Goal: Task Accomplishment & Management: Manage account settings

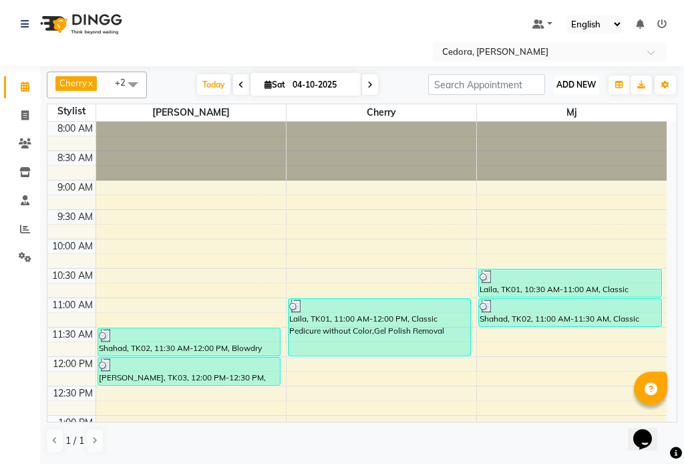
click at [579, 88] on span "ADD NEW" at bounding box center [576, 85] width 39 height 10
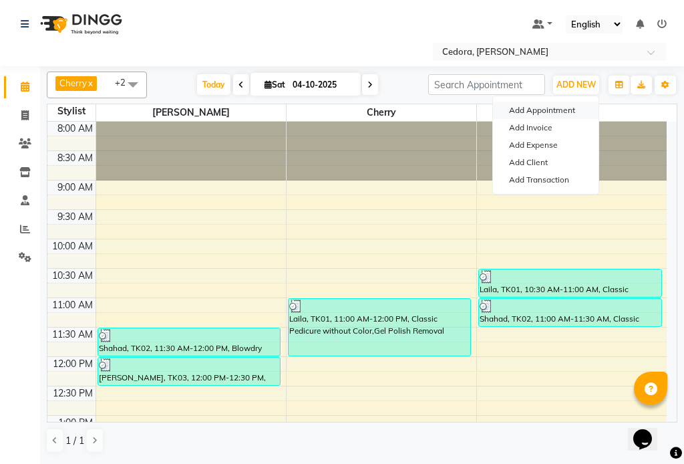
click at [511, 115] on button "Add Appointment" at bounding box center [546, 110] width 106 height 17
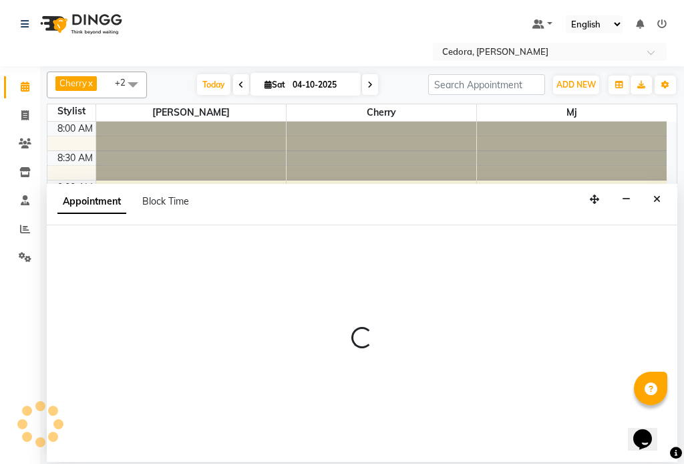
select select "tentative"
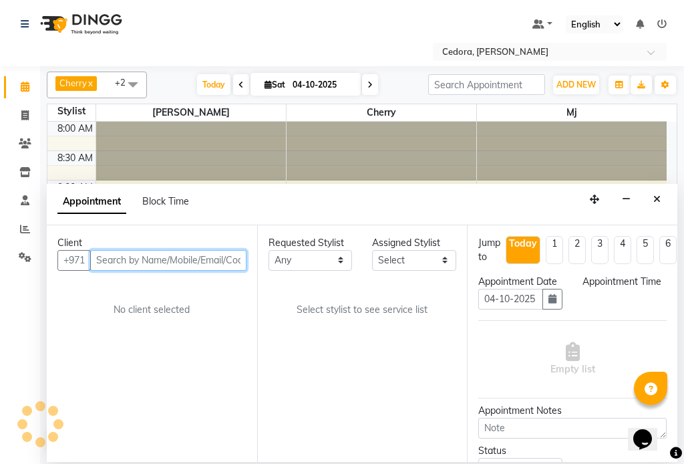
select select "540"
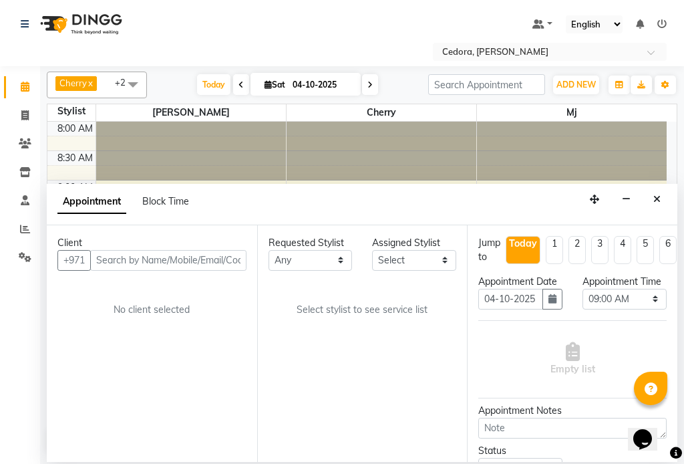
click at [9, 50] on nav "Select Location × Cedora, Al Meydan Default Panel My Panel English ENGLISH Espa…" at bounding box center [342, 33] width 684 height 66
click at [577, 80] on span "ADD NEW" at bounding box center [576, 85] width 39 height 10
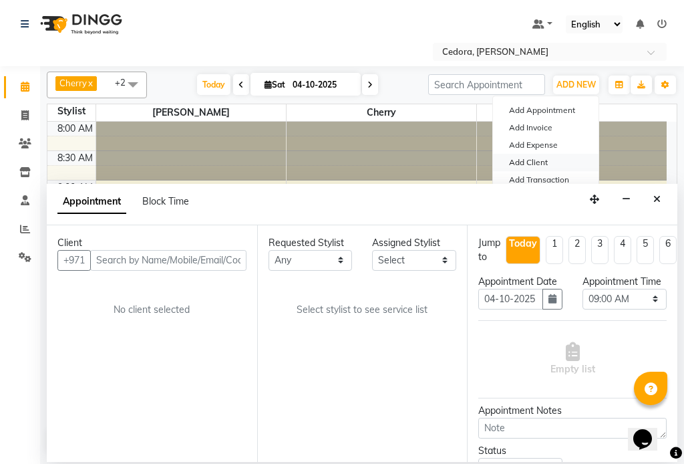
click at [513, 158] on link "Add Client" at bounding box center [546, 162] width 106 height 17
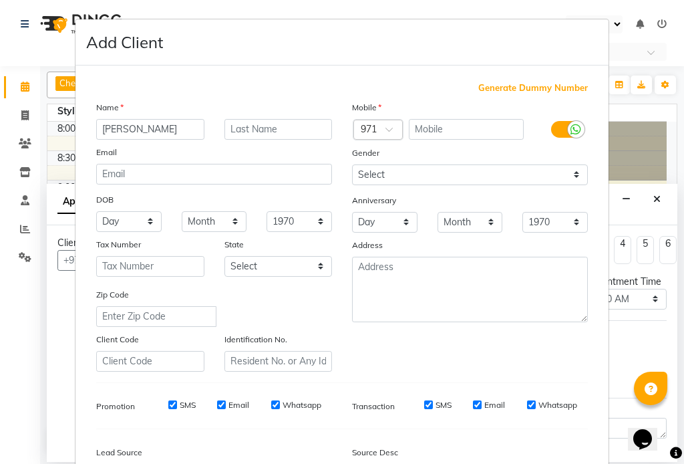
type input "[PERSON_NAME]"
click at [454, 128] on input "text" at bounding box center [467, 129] width 116 height 21
type input "585795101"
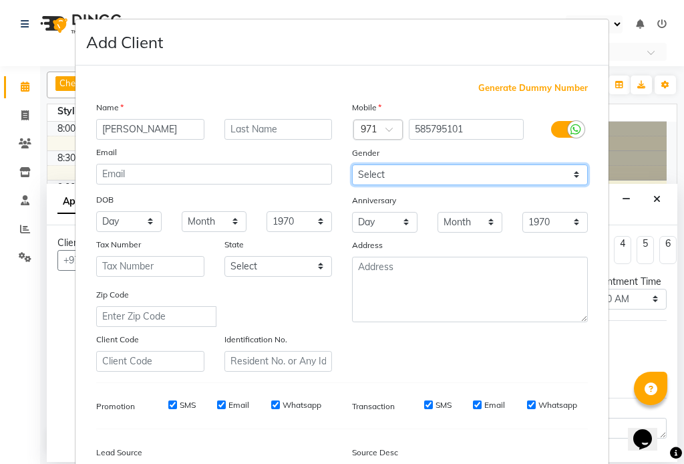
click at [380, 175] on select "Select [DEMOGRAPHIC_DATA] [DEMOGRAPHIC_DATA] Other Prefer Not To Say" at bounding box center [470, 174] width 236 height 21
select select "[DEMOGRAPHIC_DATA]"
click at [352, 164] on select "Select [DEMOGRAPHIC_DATA] [DEMOGRAPHIC_DATA] Other Prefer Not To Say" at bounding box center [470, 174] width 236 height 21
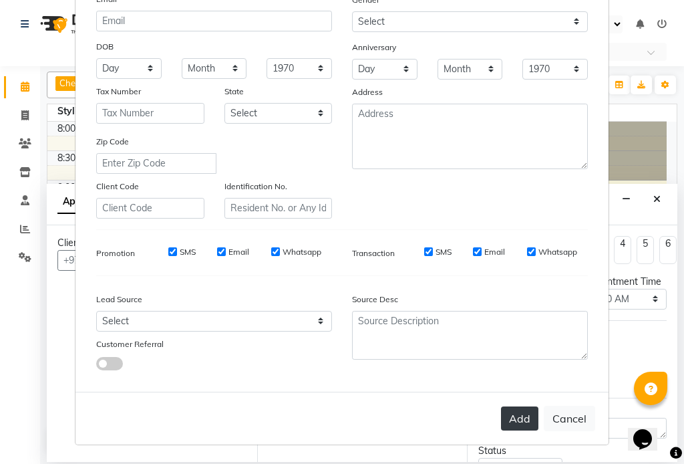
click at [527, 418] on button "Add" at bounding box center [519, 418] width 37 height 24
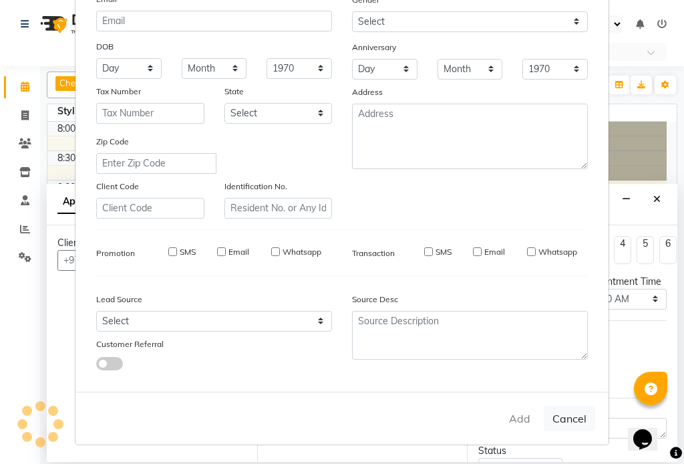
select select
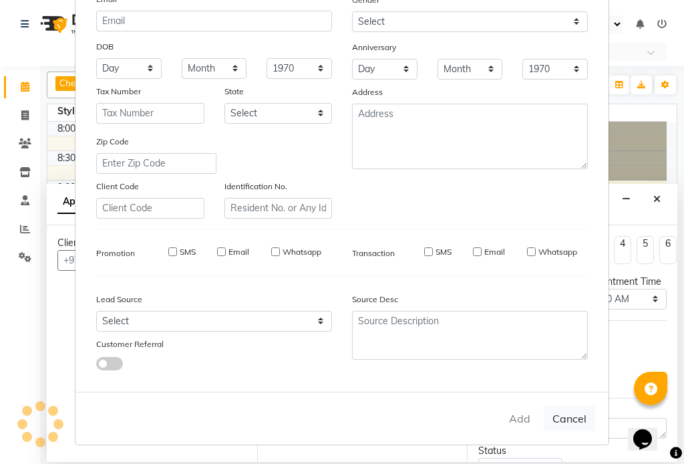
select select
checkbox input "false"
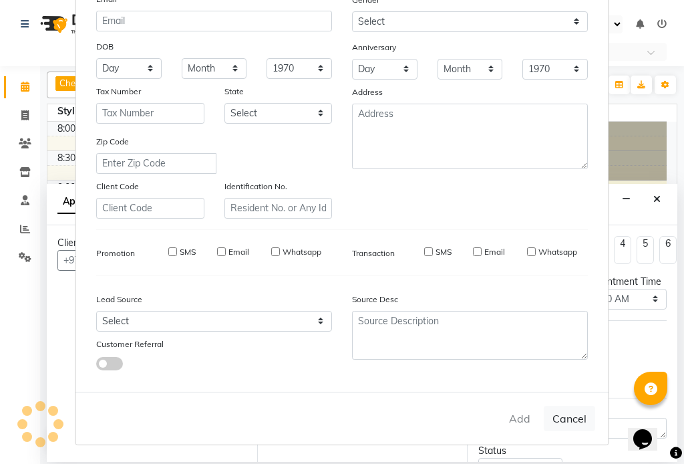
checkbox input "false"
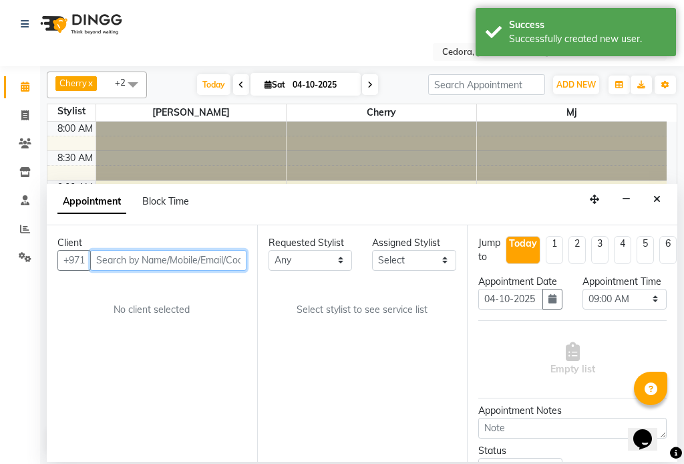
click at [118, 258] on input "text" at bounding box center [168, 260] width 156 height 21
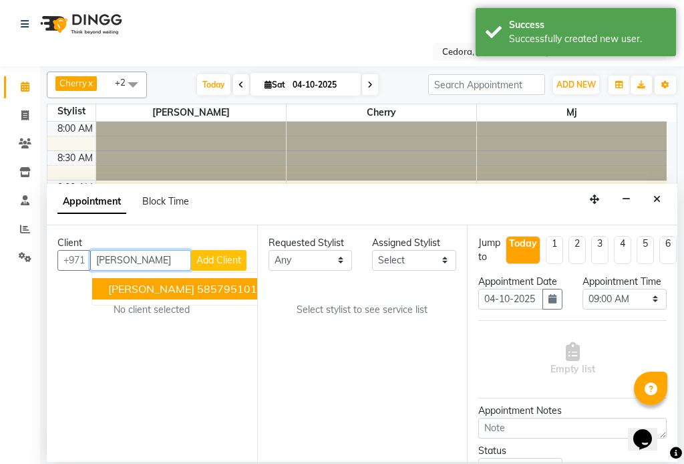
click at [105, 287] on button "[PERSON_NAME] 585795101" at bounding box center [182, 288] width 181 height 21
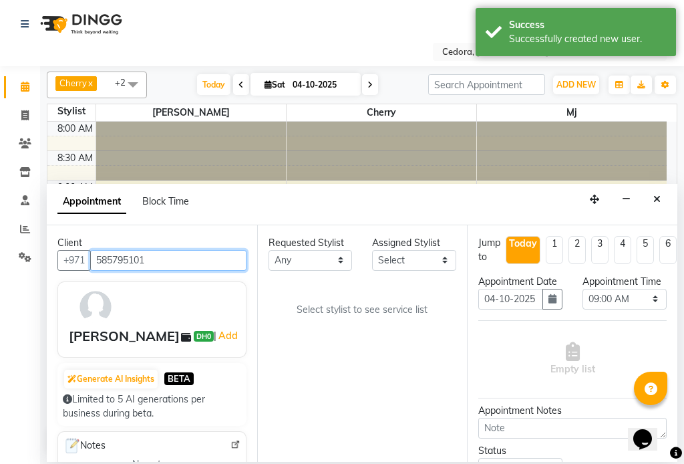
type input "585795101"
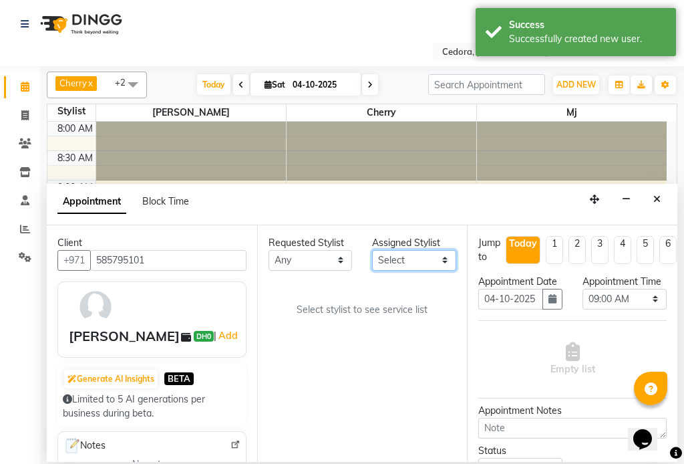
click at [428, 261] on select "Select [PERSON_NAME] [PERSON_NAME] [PERSON_NAME] [PERSON_NAME]" at bounding box center [414, 260] width 84 height 21
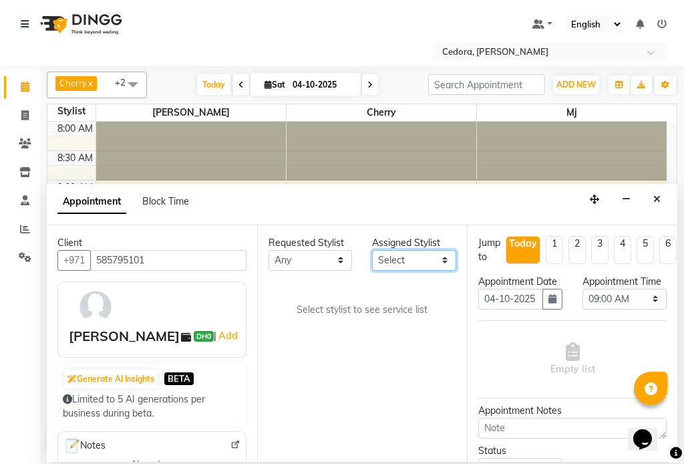
select select "93334"
click at [372, 250] on select "Select [PERSON_NAME] [PERSON_NAME] [PERSON_NAME] [PERSON_NAME]" at bounding box center [414, 260] width 84 height 21
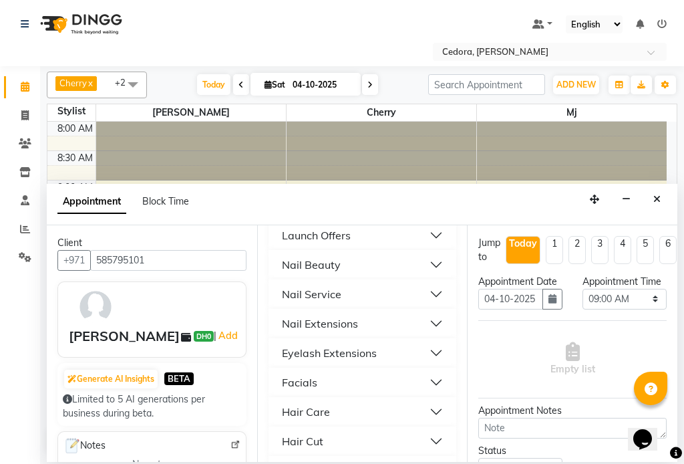
scroll to position [776, 0]
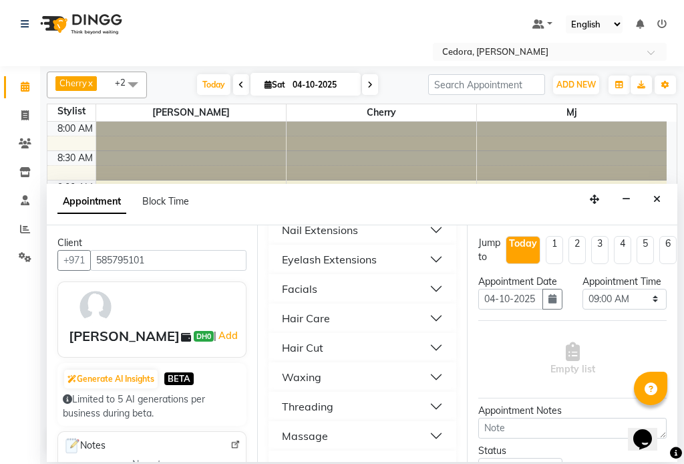
click at [291, 281] on div "Facials" at bounding box center [299, 289] width 35 height 16
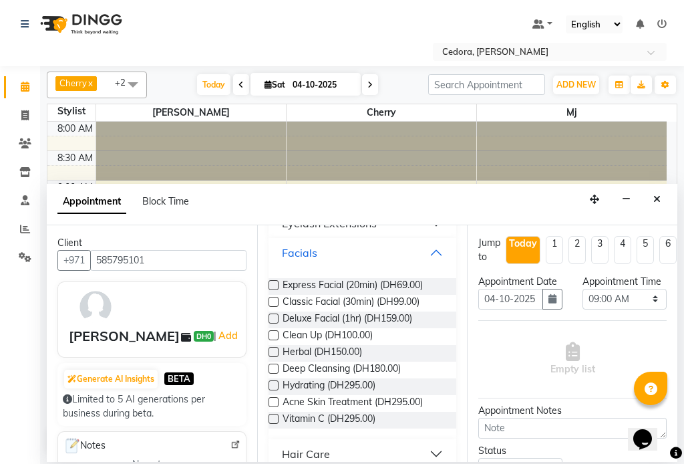
scroll to position [813, 0]
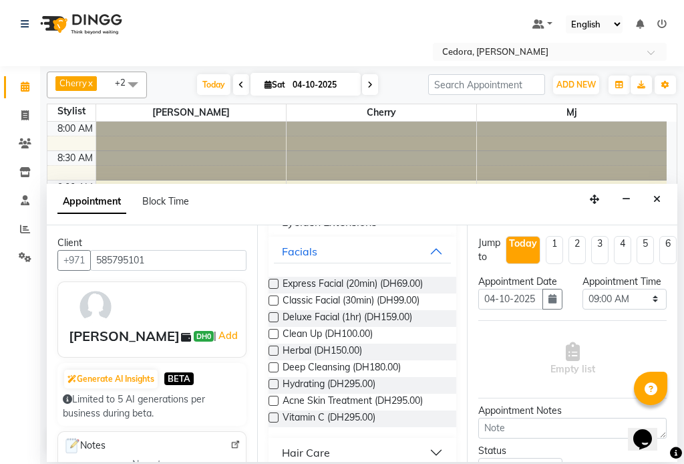
click at [275, 345] on label at bounding box center [274, 350] width 10 height 10
click at [275, 347] on input "checkbox" at bounding box center [273, 351] width 9 height 9
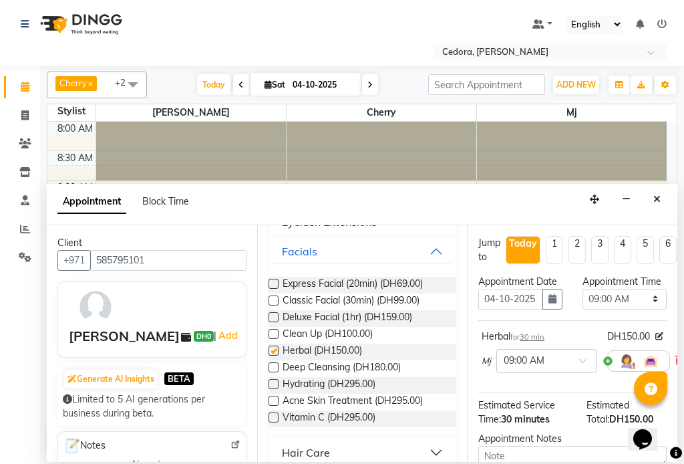
checkbox input "false"
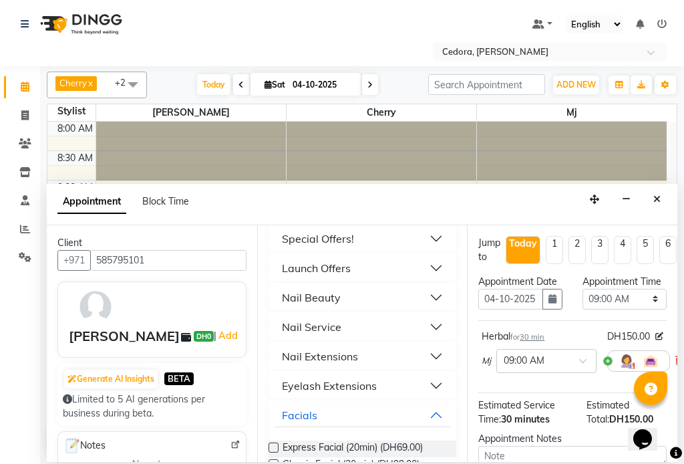
scroll to position [645, 0]
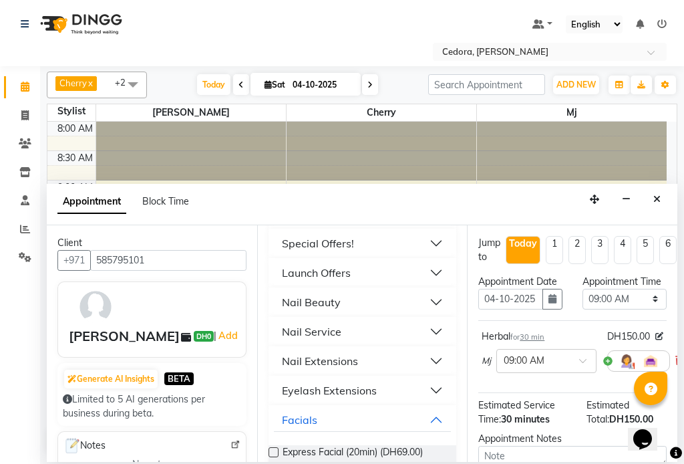
click at [295, 353] on div "Nail Extensions" at bounding box center [320, 361] width 76 height 16
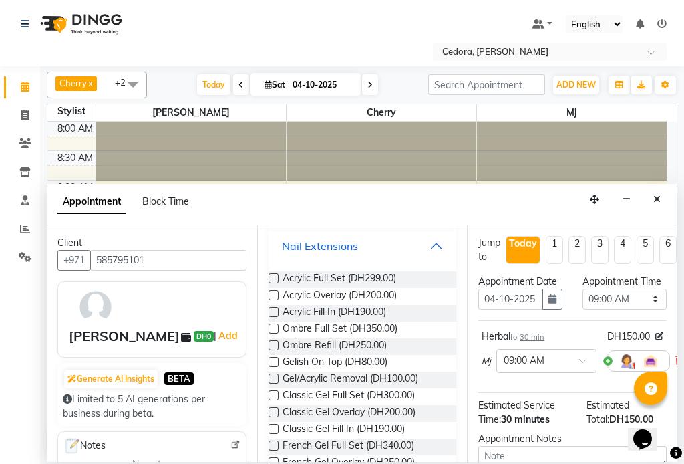
scroll to position [769, 0]
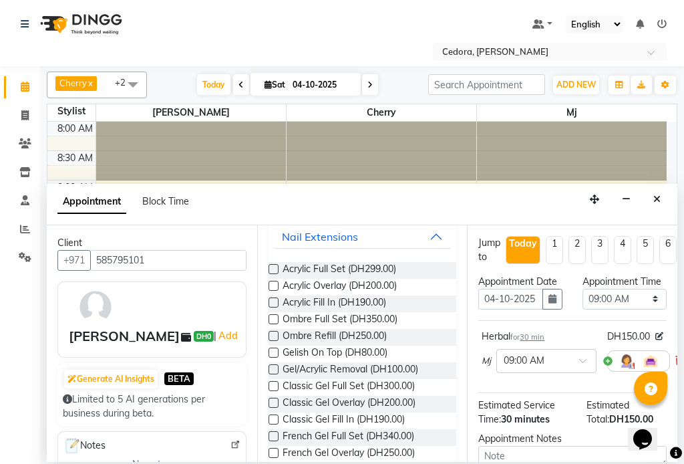
click at [273, 398] on label at bounding box center [274, 403] width 10 height 10
click at [273, 400] on input "checkbox" at bounding box center [273, 404] width 9 height 9
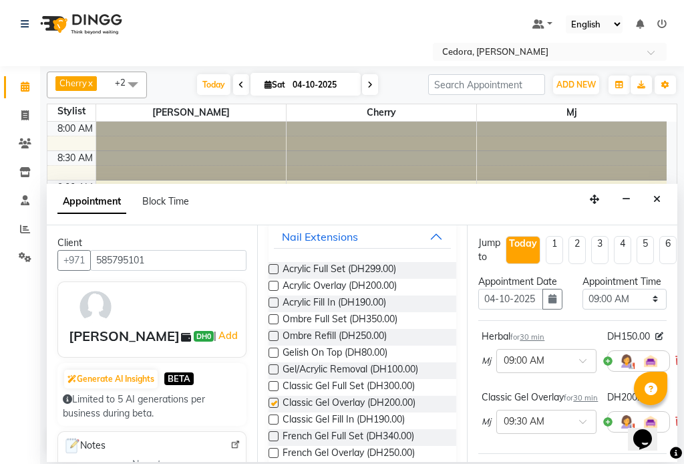
checkbox input "false"
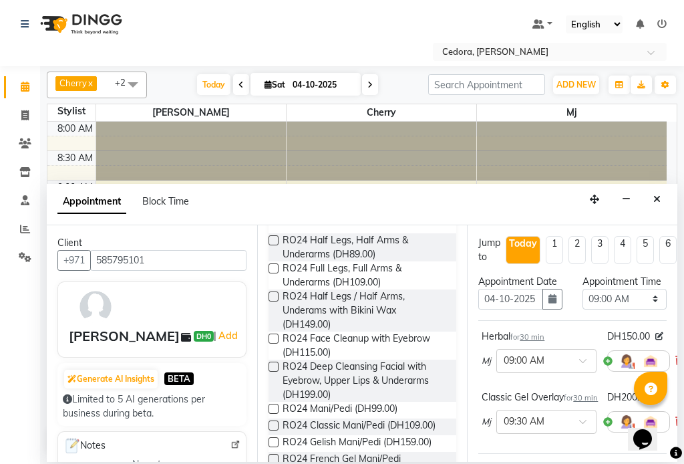
scroll to position [0, 0]
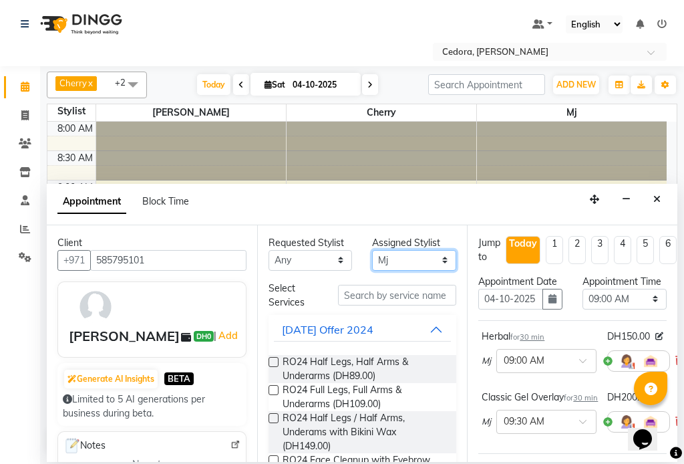
click at [438, 260] on select "Select [PERSON_NAME] [PERSON_NAME] [PERSON_NAME] [PERSON_NAME]" at bounding box center [414, 260] width 84 height 21
select select "34803"
click at [372, 250] on select "Select [PERSON_NAME] [PERSON_NAME] [PERSON_NAME] [PERSON_NAME]" at bounding box center [414, 260] width 84 height 21
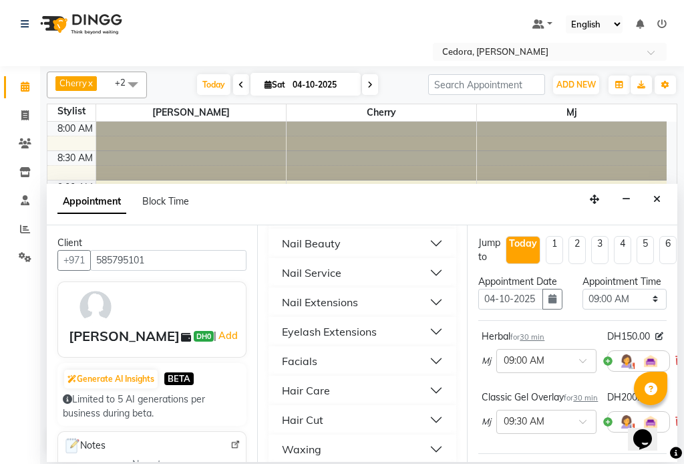
scroll to position [696, 0]
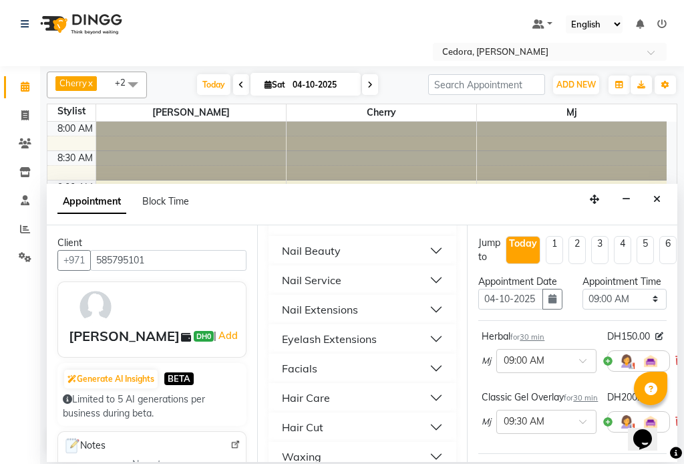
click at [293, 272] on div "Nail Service" at bounding box center [311, 280] width 59 height 16
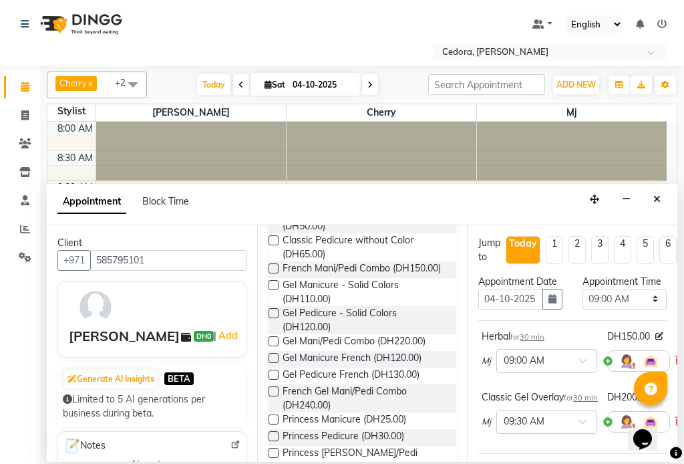
scroll to position [808, 0]
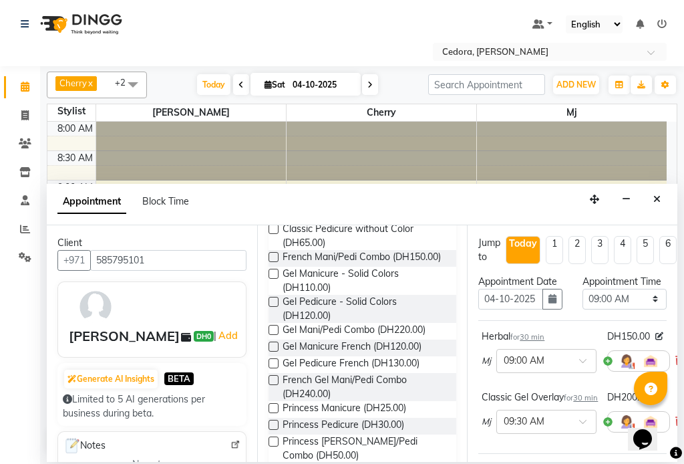
click at [274, 297] on label at bounding box center [274, 302] width 10 height 10
click at [274, 299] on input "checkbox" at bounding box center [273, 303] width 9 height 9
checkbox input "false"
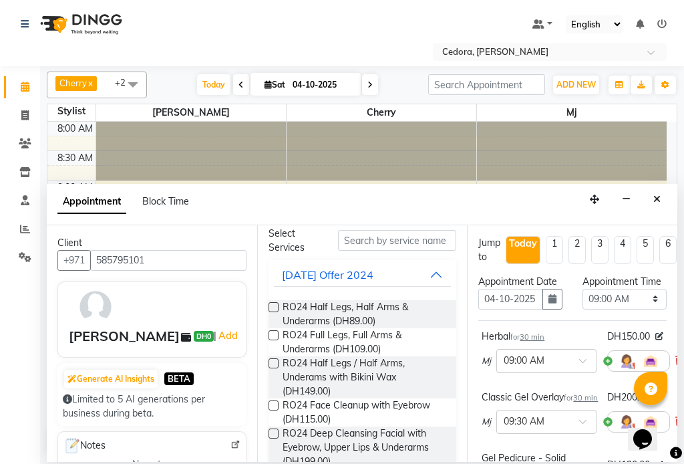
scroll to position [0, 0]
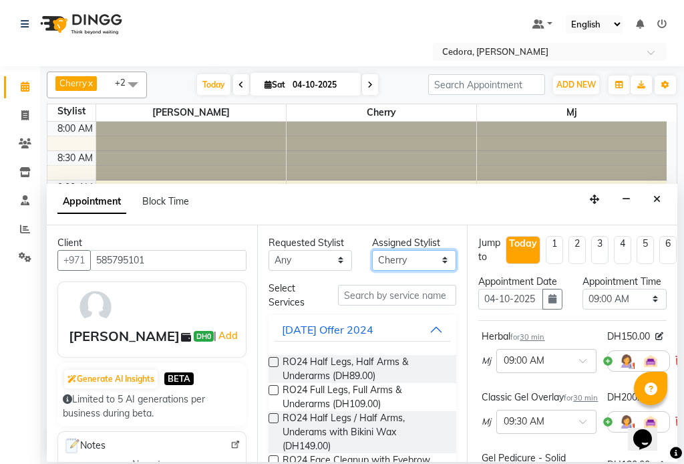
click at [434, 256] on select "Select [PERSON_NAME] [PERSON_NAME] [PERSON_NAME] [PERSON_NAME]" at bounding box center [414, 260] width 84 height 21
select select "34802"
click at [372, 250] on select "Select [PERSON_NAME] [PERSON_NAME] [PERSON_NAME] [PERSON_NAME]" at bounding box center [414, 260] width 84 height 21
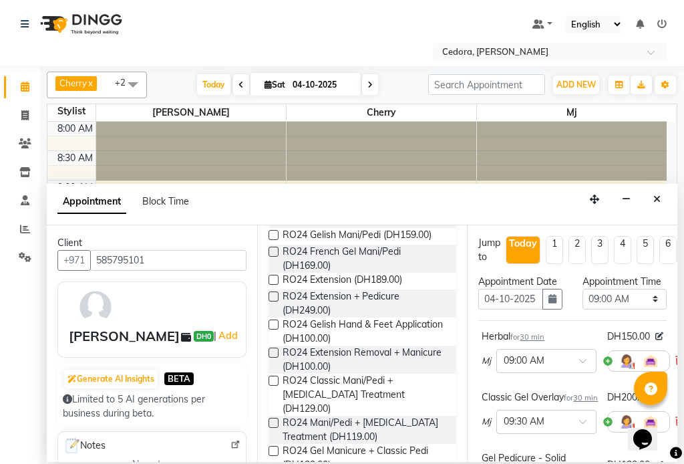
scroll to position [786, 0]
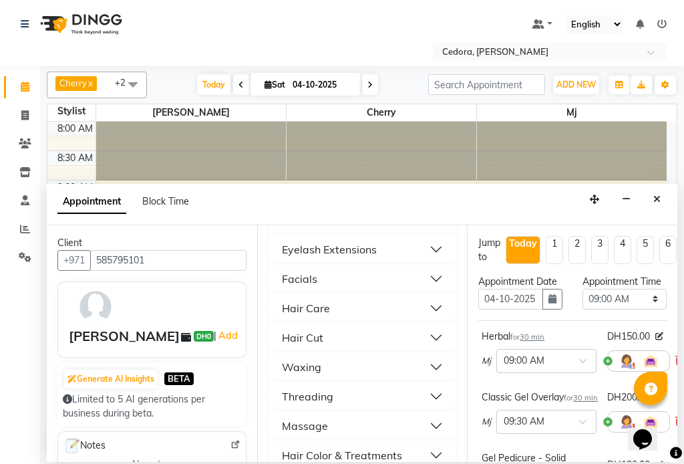
click at [286, 300] on div "Hair Care" at bounding box center [306, 308] width 48 height 16
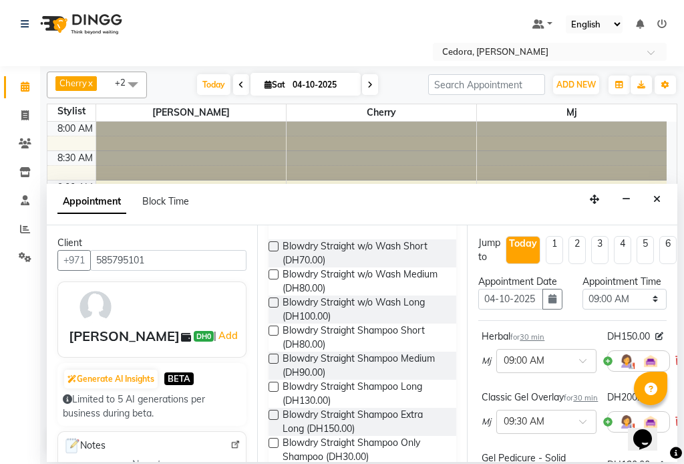
scroll to position [882, 0]
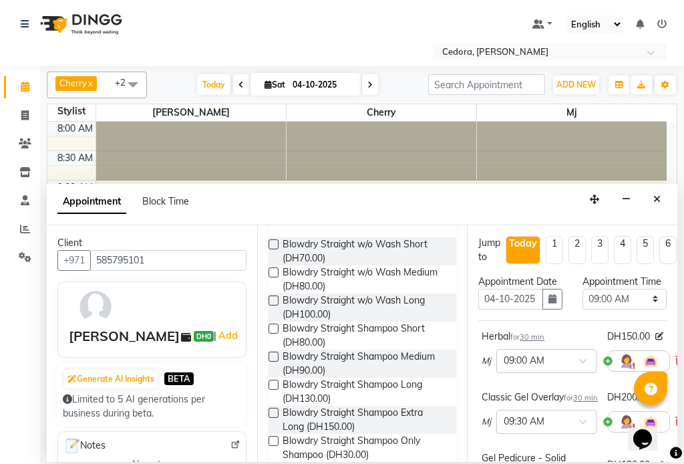
click at [269, 408] on label at bounding box center [274, 413] width 10 height 10
click at [269, 410] on input "checkbox" at bounding box center [273, 414] width 9 height 9
checkbox input "false"
click at [642, 309] on select "Select 09:00 AM 09:15 AM 09:30 AM 09:45 AM 10:00 AM 10:15 AM 10:30 AM 10:45 AM …" at bounding box center [625, 299] width 84 height 21
select select "690"
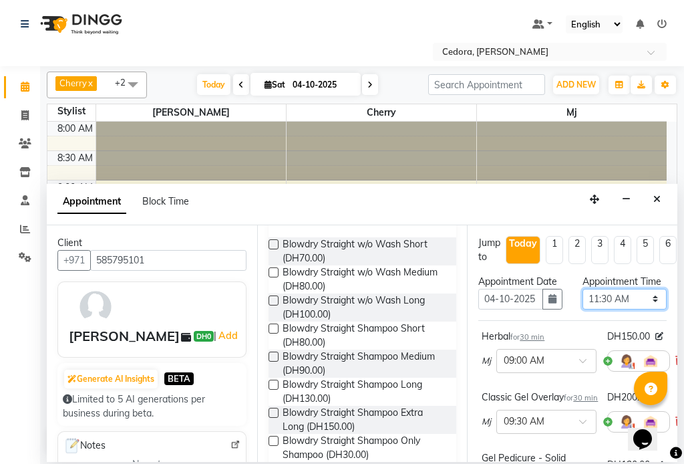
click at [583, 302] on select "Select 09:00 AM 09:15 AM 09:30 AM 09:45 AM 10:00 AM 10:15 AM 10:30 AM 10:45 AM …" at bounding box center [625, 299] width 84 height 21
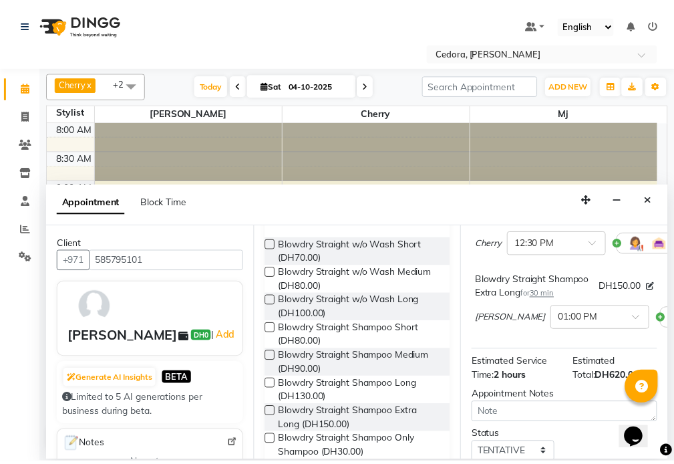
scroll to position [412, 0]
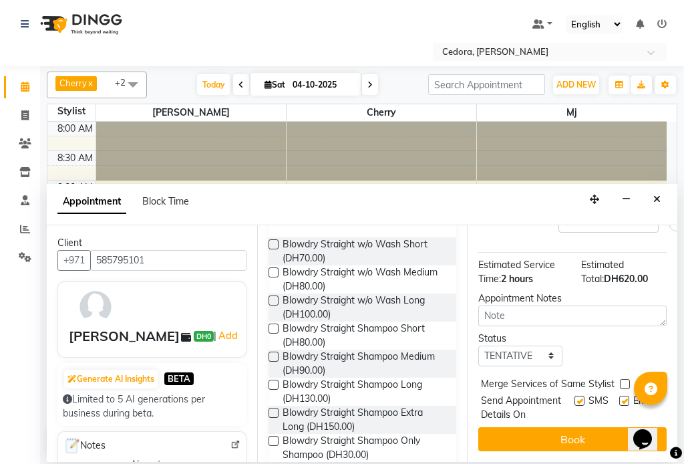
click at [625, 379] on label at bounding box center [625, 384] width 10 height 10
click at [625, 381] on input "checkbox" at bounding box center [624, 385] width 9 height 9
checkbox input "true"
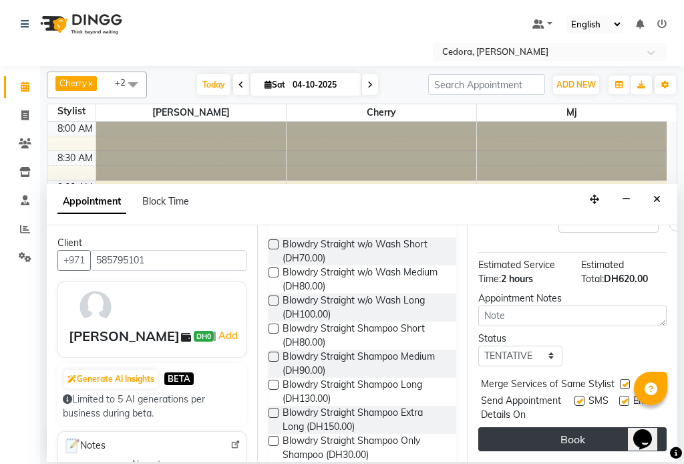
click at [608, 439] on button "Book" at bounding box center [572, 439] width 188 height 24
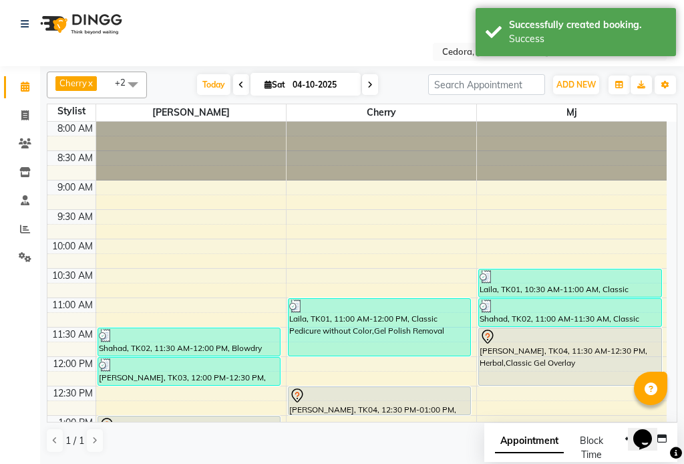
click at [331, 400] on div at bounding box center [379, 396] width 181 height 16
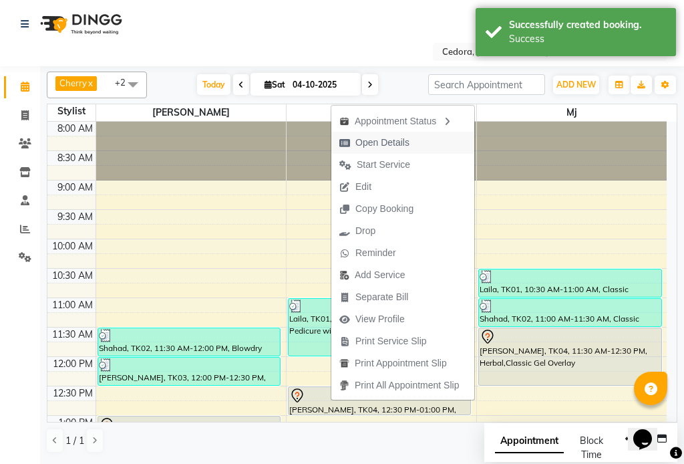
click at [372, 144] on span "Open Details" at bounding box center [382, 143] width 54 height 14
select select "7"
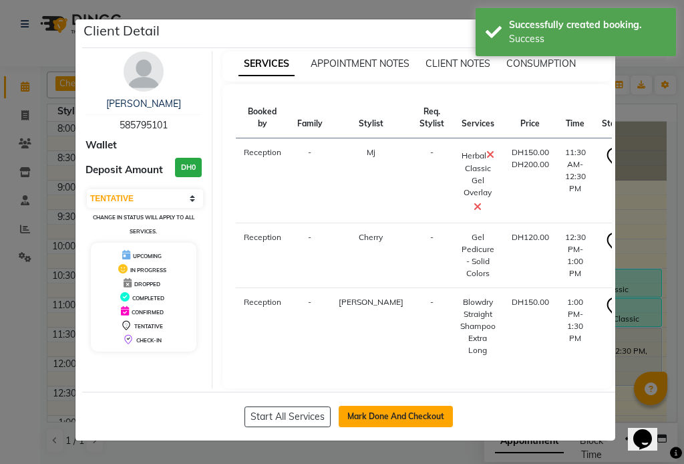
click at [360, 416] on button "Mark Done And Checkout" at bounding box center [396, 416] width 114 height 21
select select "service"
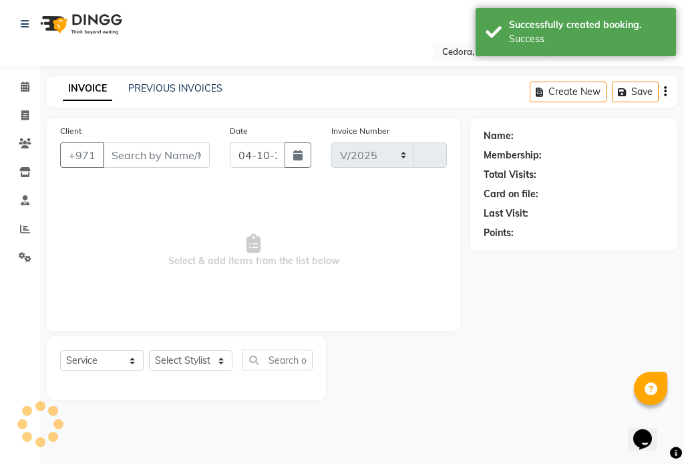
select select "5144"
type input "0811"
type input "585795101"
select select "93334"
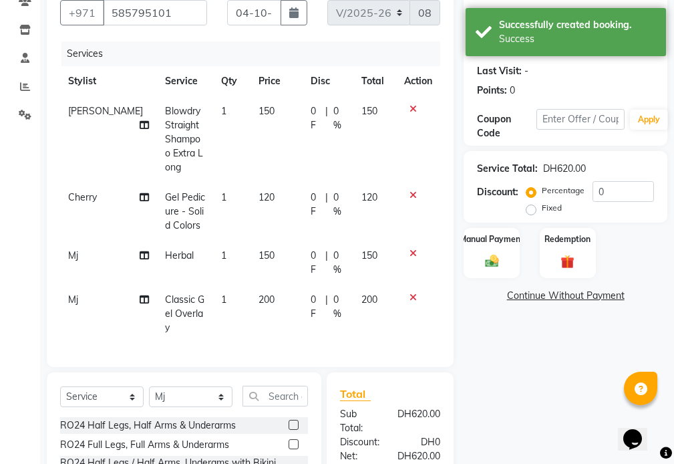
scroll to position [147, 0]
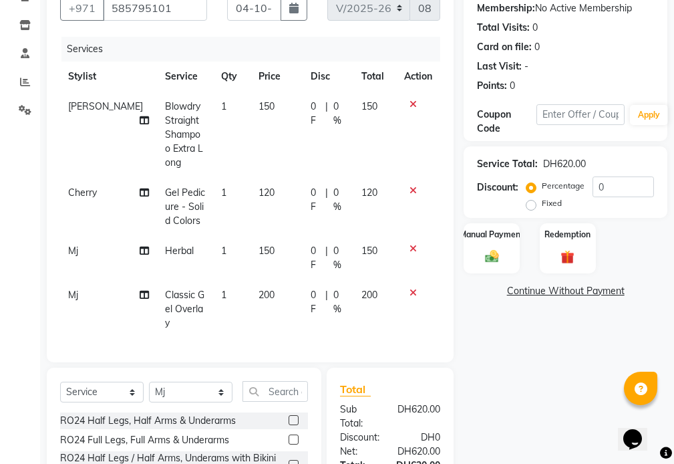
click at [261, 280] on td "200" at bounding box center [277, 309] width 52 height 58
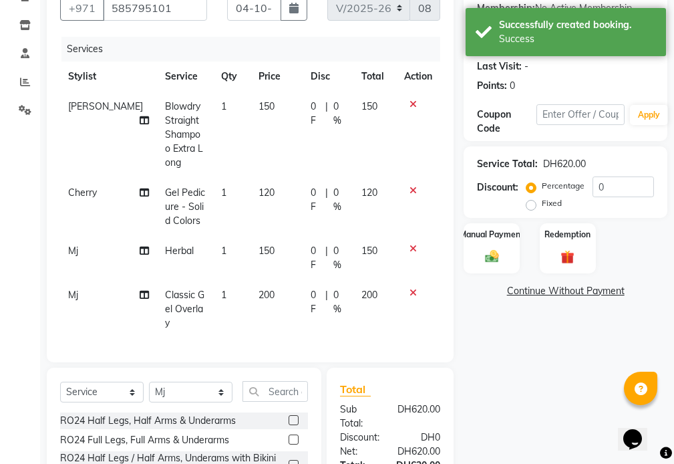
select select "93334"
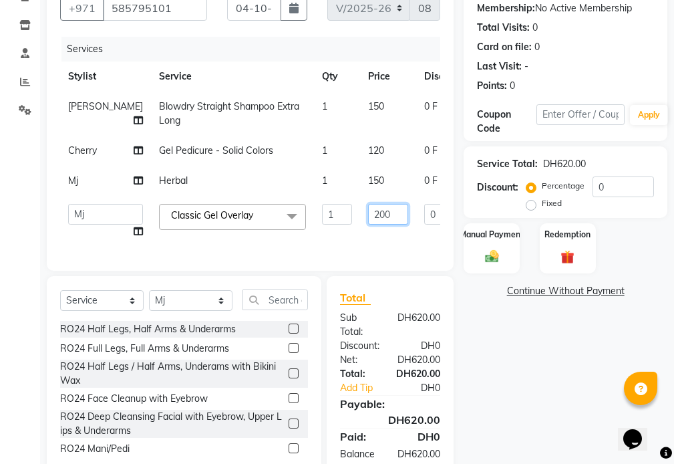
click at [368, 225] on input "200" at bounding box center [388, 214] width 40 height 21
type input "2"
type input "175"
click at [481, 233] on label "Manual Payment" at bounding box center [491, 233] width 67 height 13
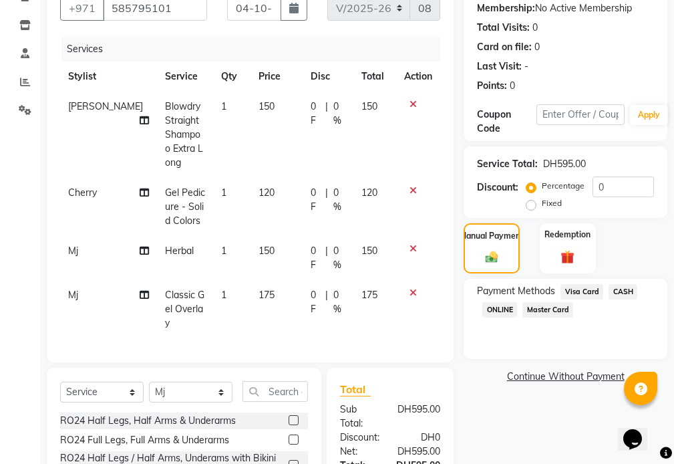
click at [263, 236] on td "150" at bounding box center [277, 258] width 52 height 44
select select "93334"
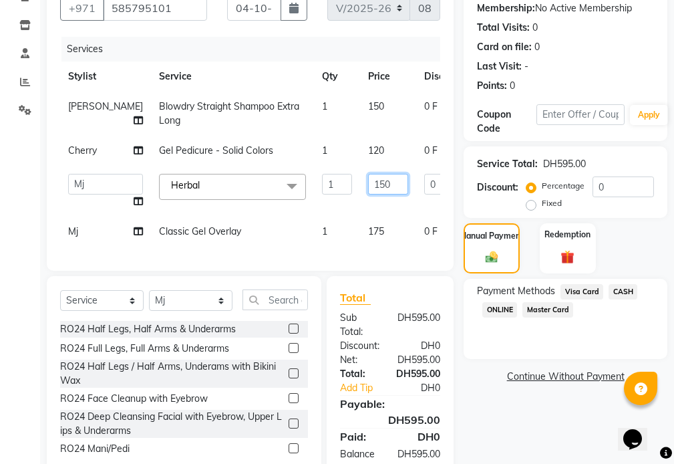
click at [368, 194] on input "150" at bounding box center [388, 184] width 40 height 21
type input "1"
type input "200"
click at [495, 312] on span "ONLINE" at bounding box center [499, 309] width 35 height 15
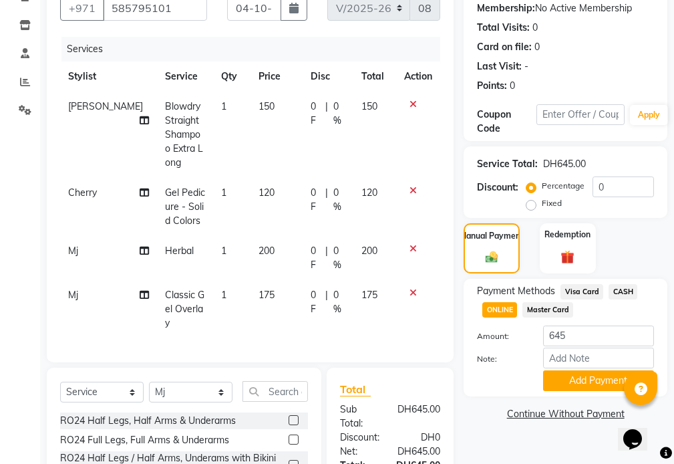
click at [591, 292] on span "Visa Card" at bounding box center [582, 291] width 43 height 15
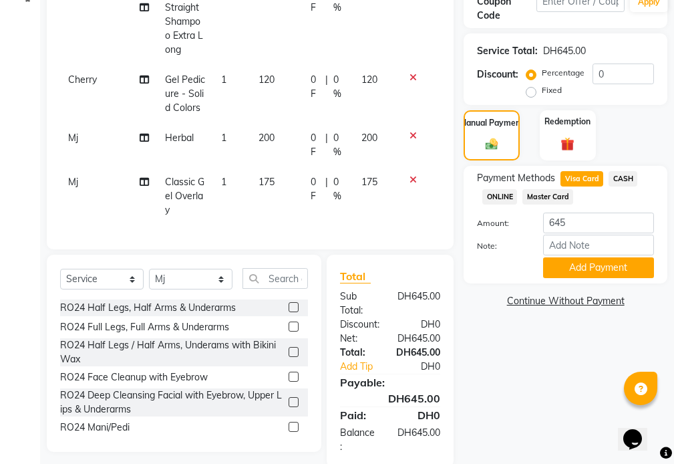
scroll to position [265, 0]
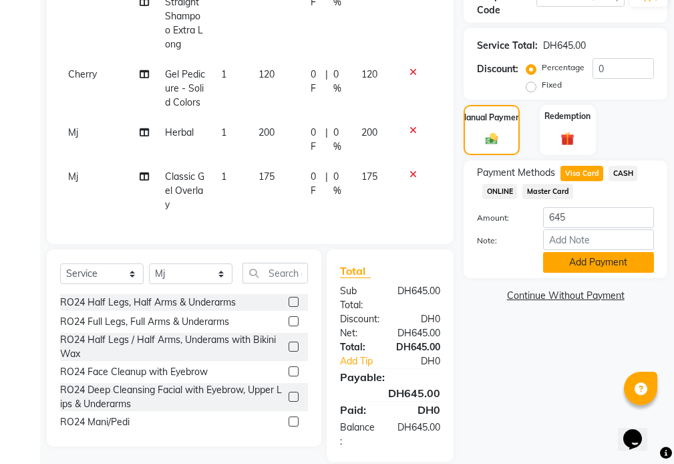
click at [610, 272] on button "Add Payment" at bounding box center [598, 262] width 111 height 21
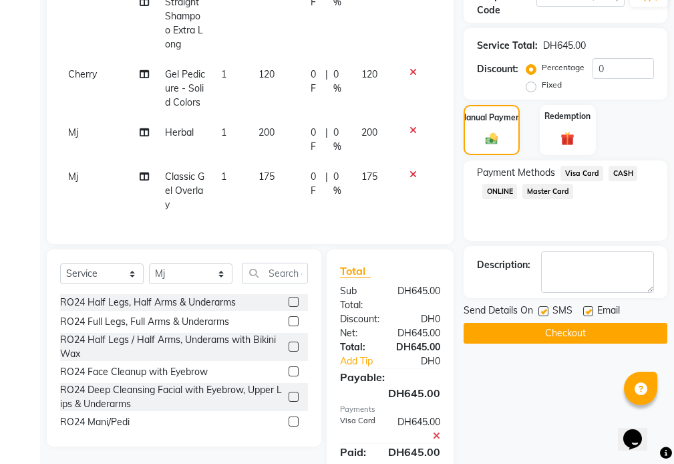
click at [508, 330] on button "Checkout" at bounding box center [566, 333] width 204 height 21
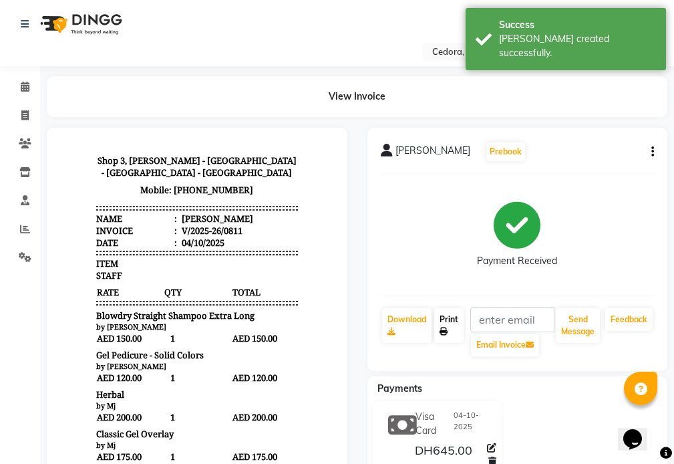
click at [450, 325] on link "Print" at bounding box center [448, 325] width 29 height 35
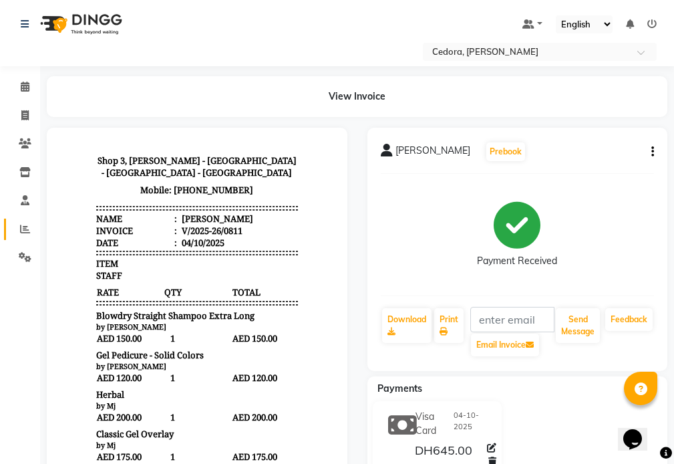
click at [22, 231] on icon at bounding box center [25, 229] width 10 height 10
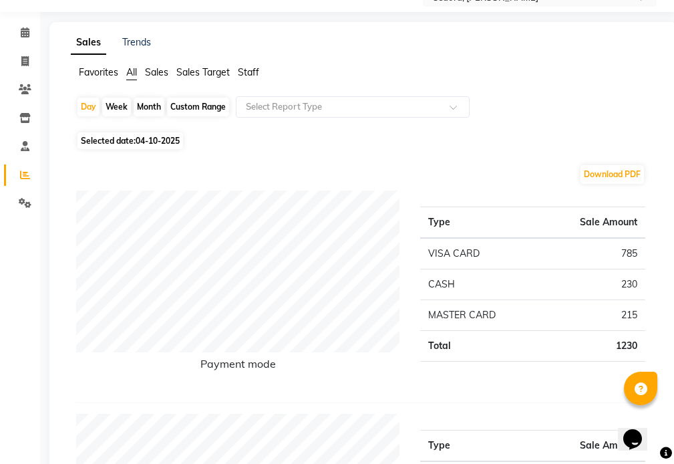
scroll to position [33, 0]
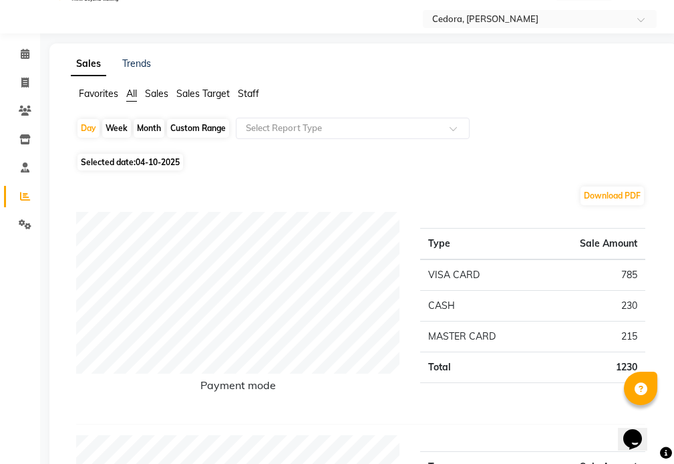
click at [152, 124] on div "Month" at bounding box center [149, 128] width 31 height 19
select select "10"
select select "2025"
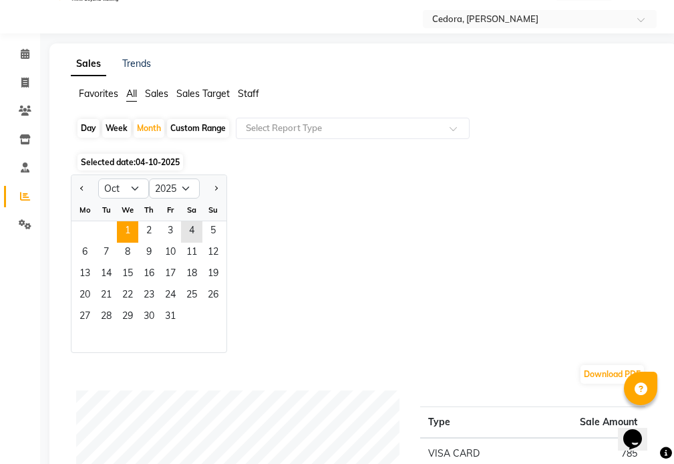
click at [128, 229] on span "1" at bounding box center [127, 231] width 21 height 21
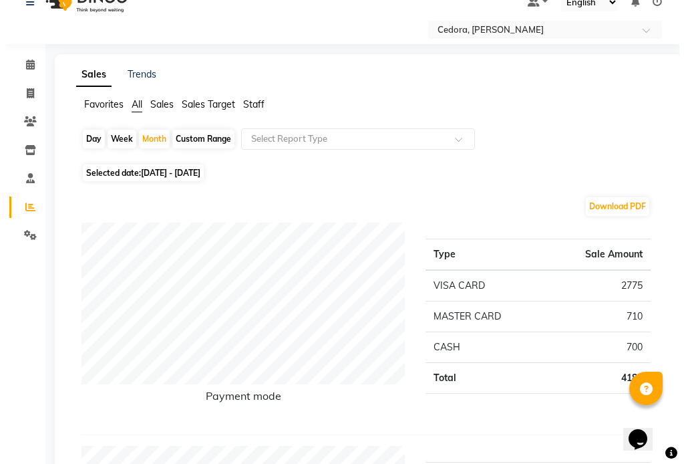
scroll to position [0, 0]
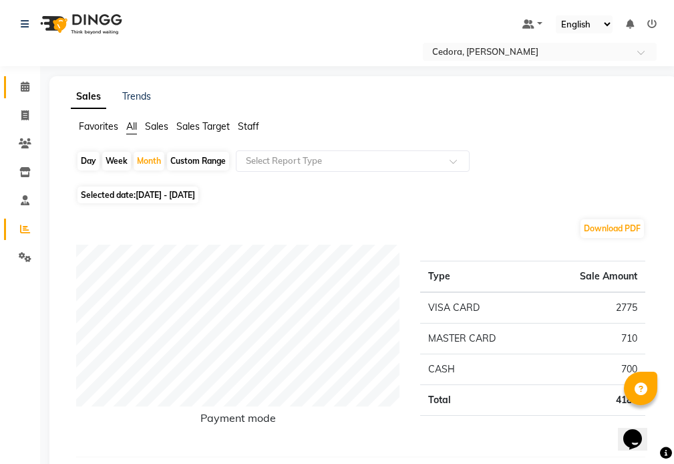
click at [25, 86] on icon at bounding box center [25, 87] width 9 height 10
